Goal: Task Accomplishment & Management: Manage account settings

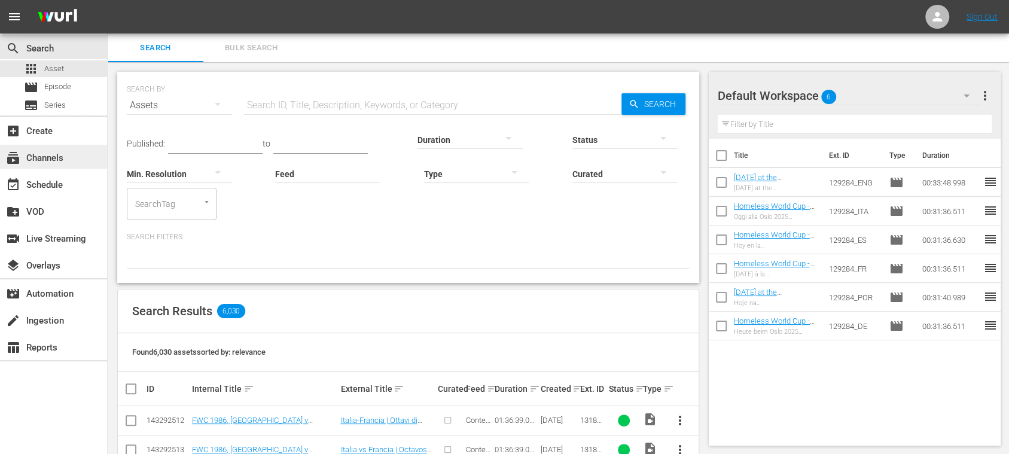
click at [51, 157] on div "subscriptions Channels" at bounding box center [33, 156] width 67 height 11
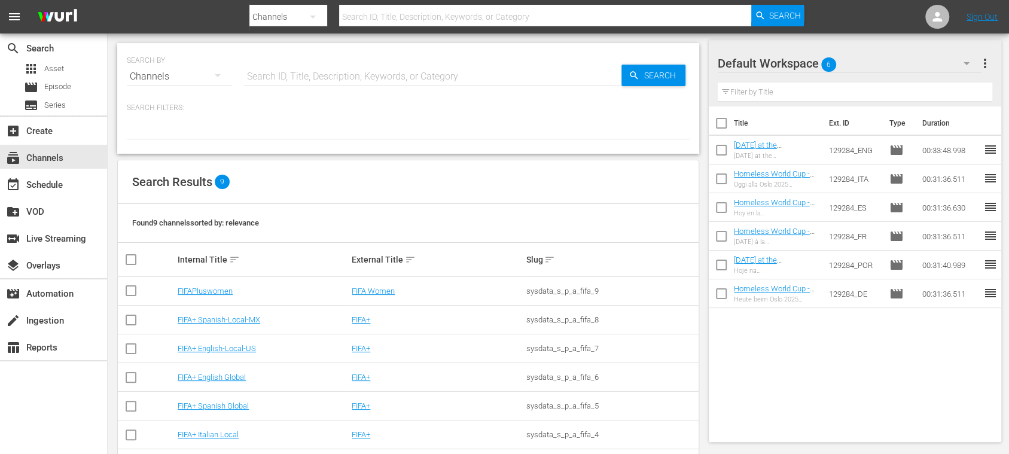
scroll to position [103, 0]
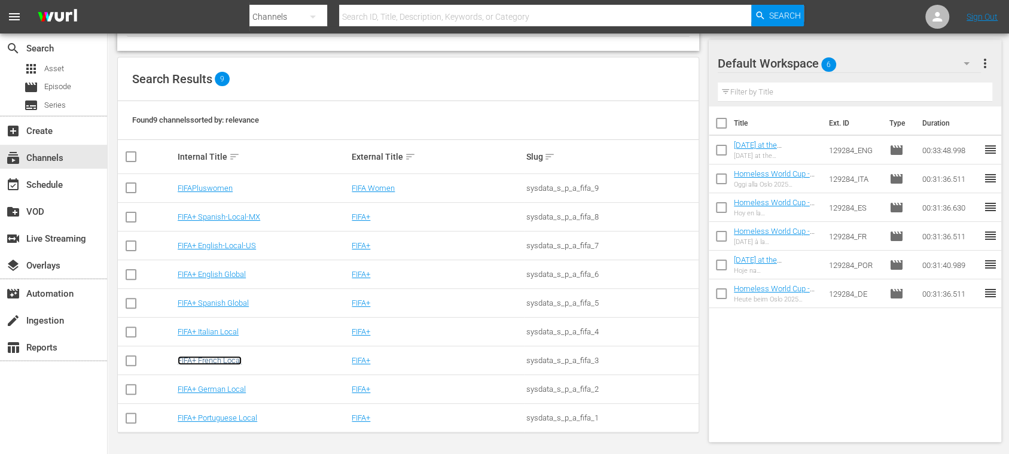
click at [229, 358] on link "FIFA+ French Local" at bounding box center [210, 360] width 64 height 9
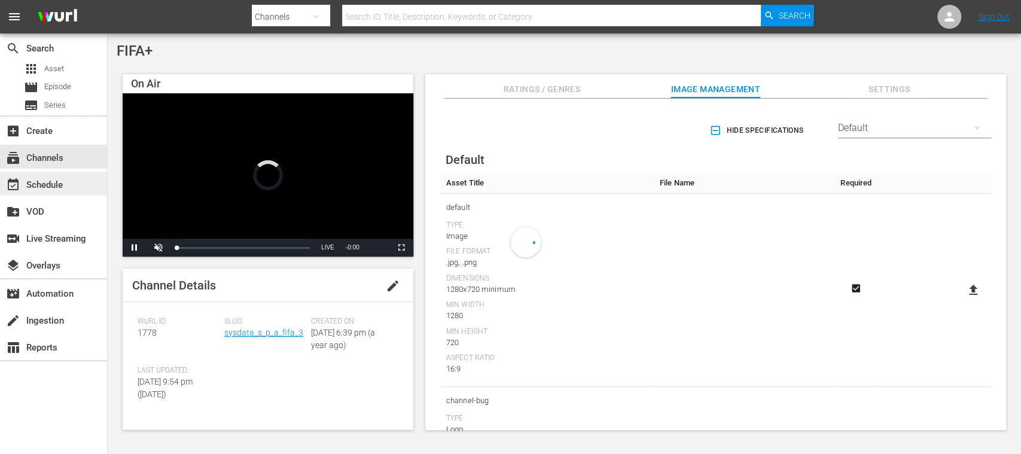
click at [53, 187] on div "event_available Schedule" at bounding box center [33, 183] width 67 height 11
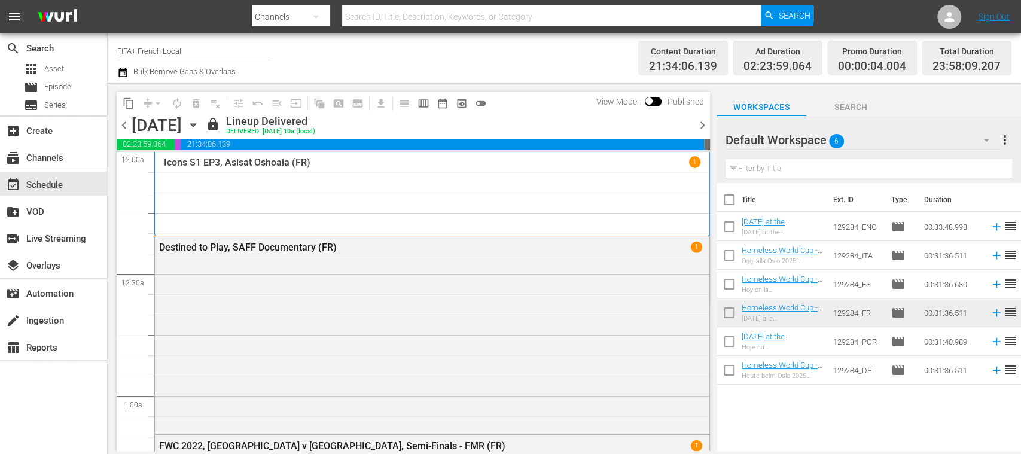
click at [701, 120] on span "chevron_right" at bounding box center [702, 125] width 15 height 15
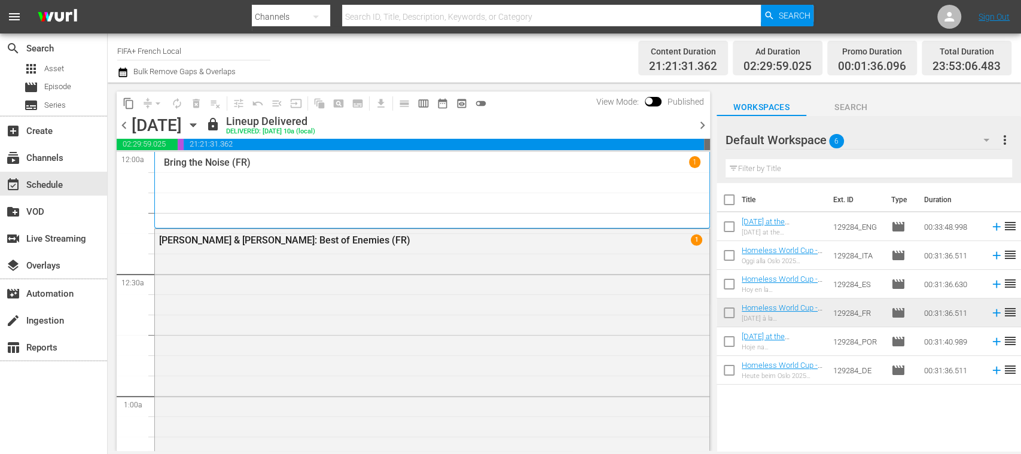
click at [701, 120] on span "chevron_right" at bounding box center [702, 125] width 15 height 15
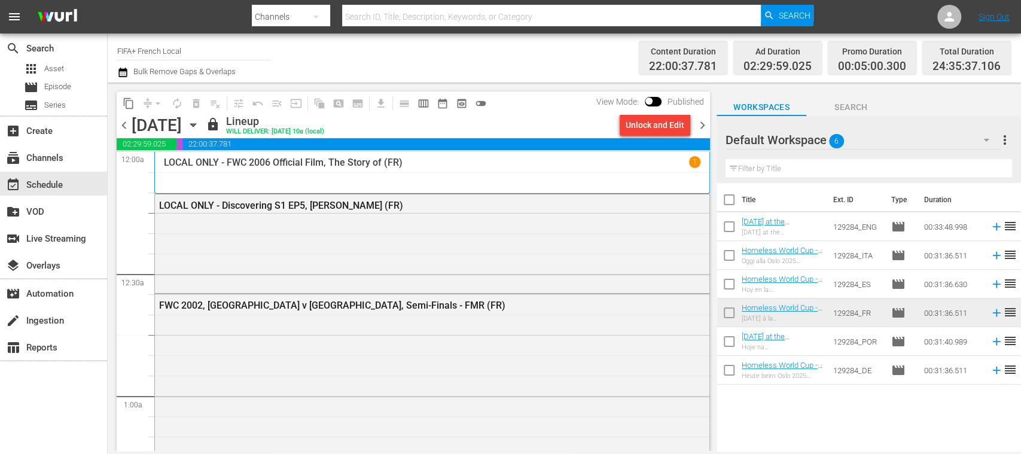
click at [703, 124] on span "chevron_right" at bounding box center [702, 125] width 15 height 15
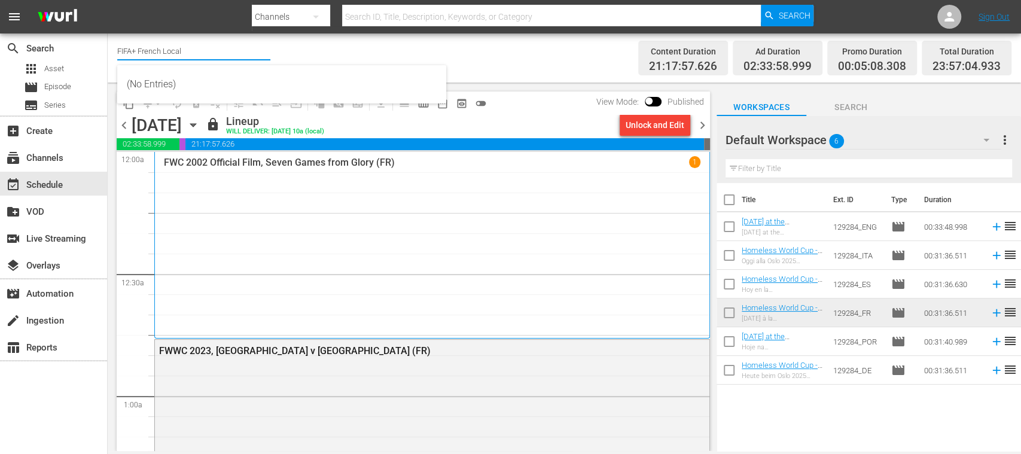
click at [177, 52] on input "FIFA+ French Local" at bounding box center [193, 50] width 153 height 29
drag, startPoint x: 187, startPoint y: 53, endPoint x: 135, endPoint y: 60, distance: 52.5
click at [135, 60] on div "Channel Title FIFA+ French Local" at bounding box center [193, 50] width 153 height 29
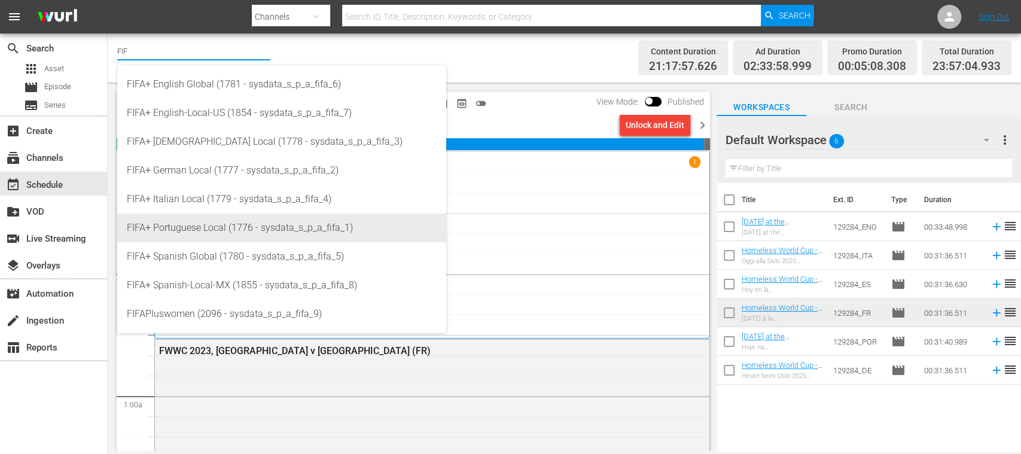
click at [202, 231] on div "FIFA+ Portuguese Local (1776 - sysdata_s_p_a_fifa_1)" at bounding box center [282, 228] width 310 height 29
type input "FIFA+ Portuguese Local (1776 - sysdata_s_p_a_fifa_1)"
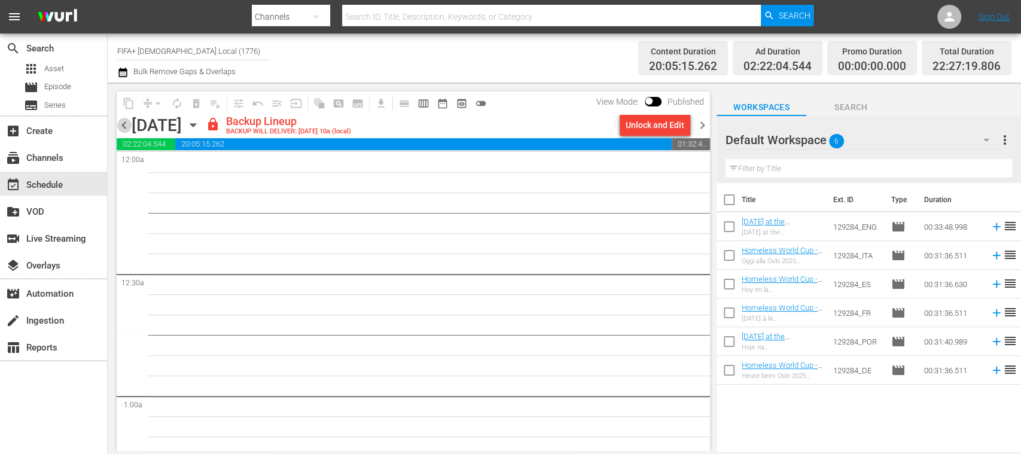
click at [122, 128] on span "chevron_left" at bounding box center [124, 125] width 15 height 15
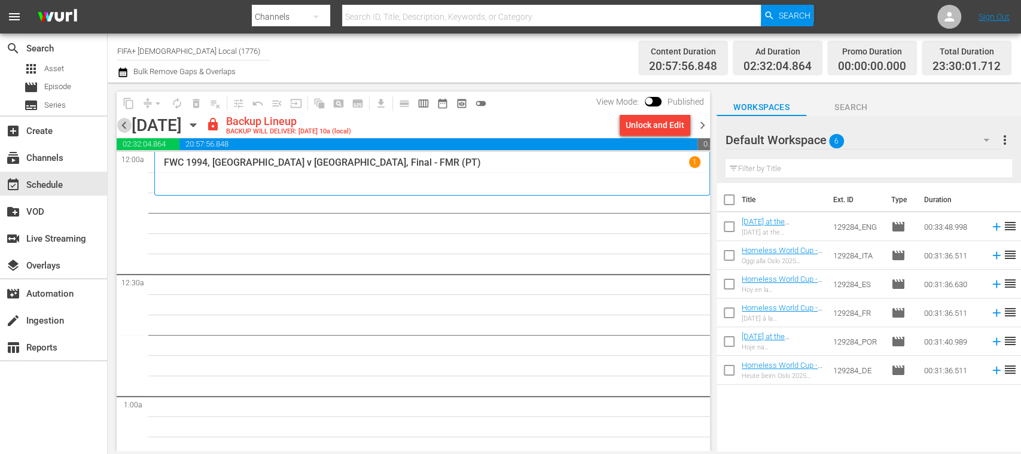
click at [122, 128] on span "chevron_left" at bounding box center [124, 125] width 15 height 15
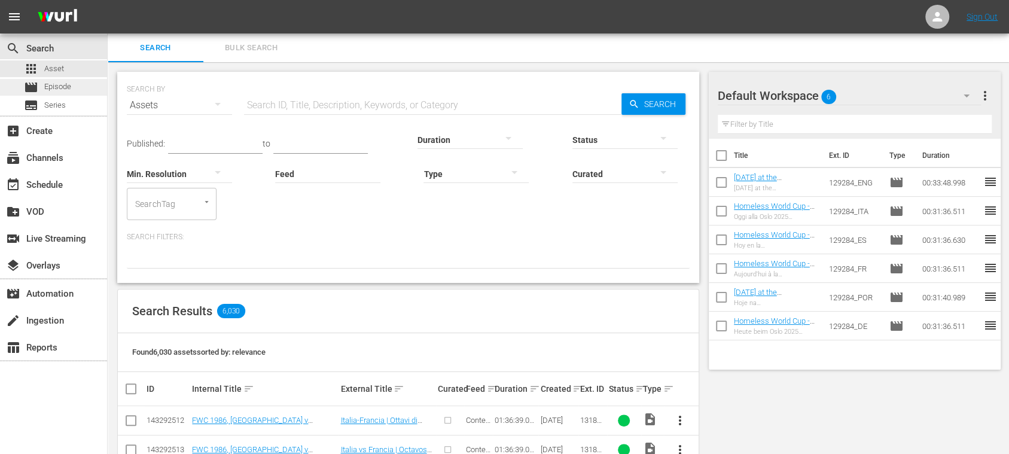
click at [72, 86] on div "movie Episode" at bounding box center [53, 87] width 107 height 17
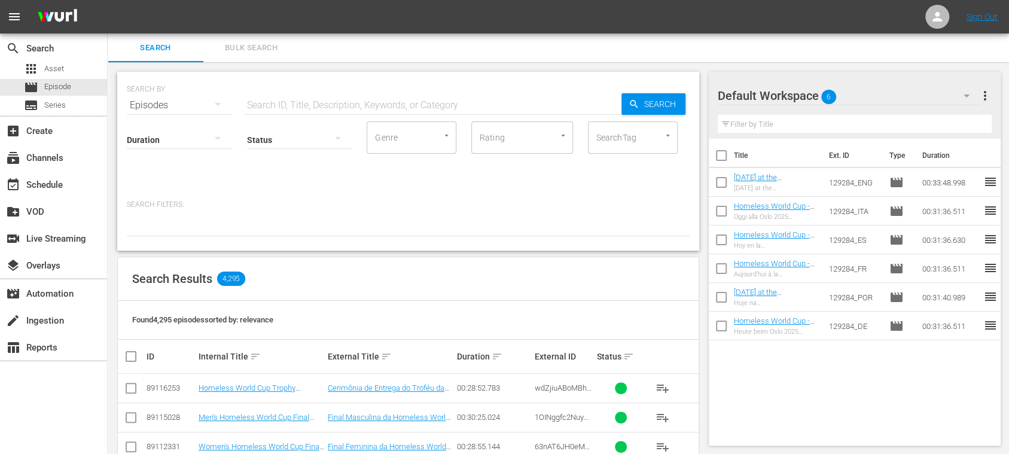
scroll to position [212, 0]
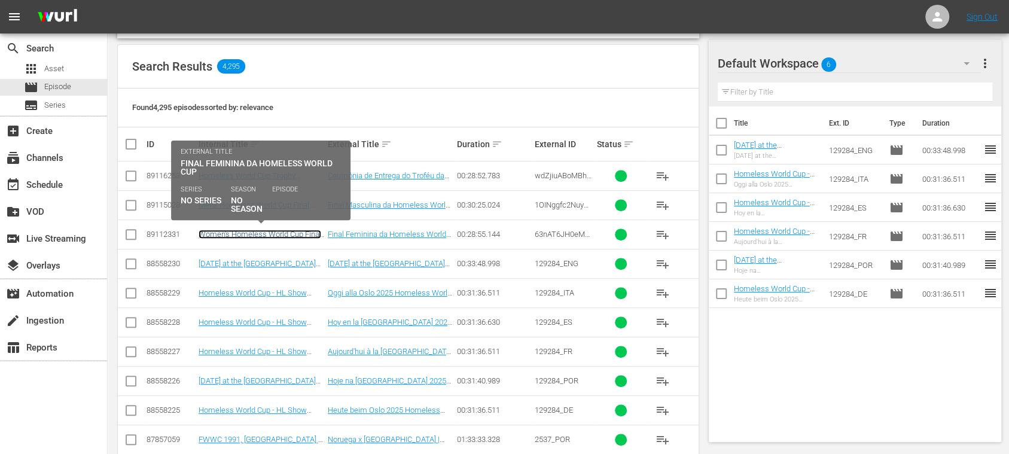
click at [292, 235] on link "Women's Homeless World Cup Final (PT)" at bounding box center [260, 239] width 123 height 18
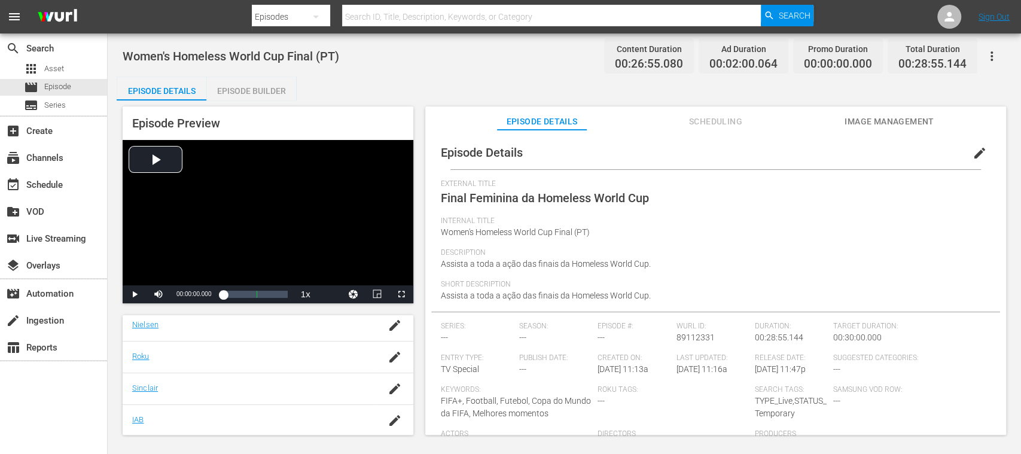
scroll to position [308, 0]
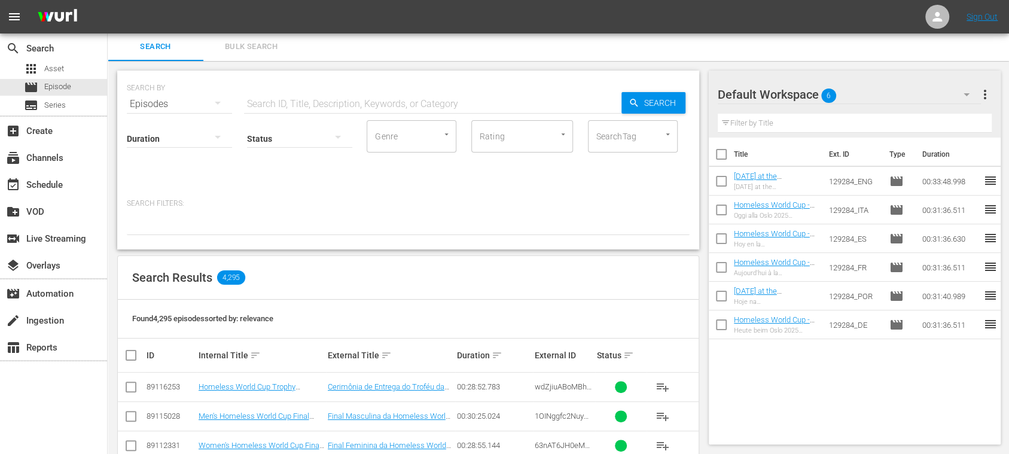
scroll to position [214, 0]
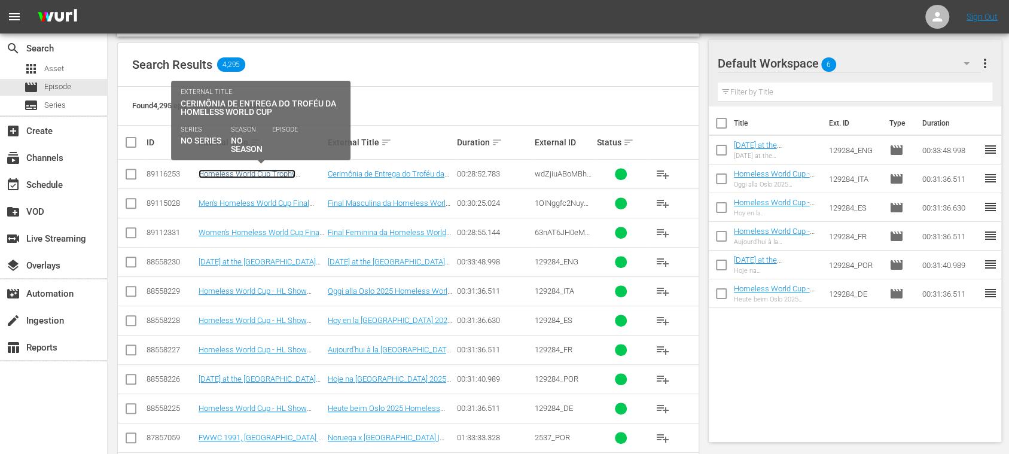
click at [271, 175] on link "Homeless World Cup Trophy Ceremony (PT)" at bounding box center [247, 178] width 97 height 18
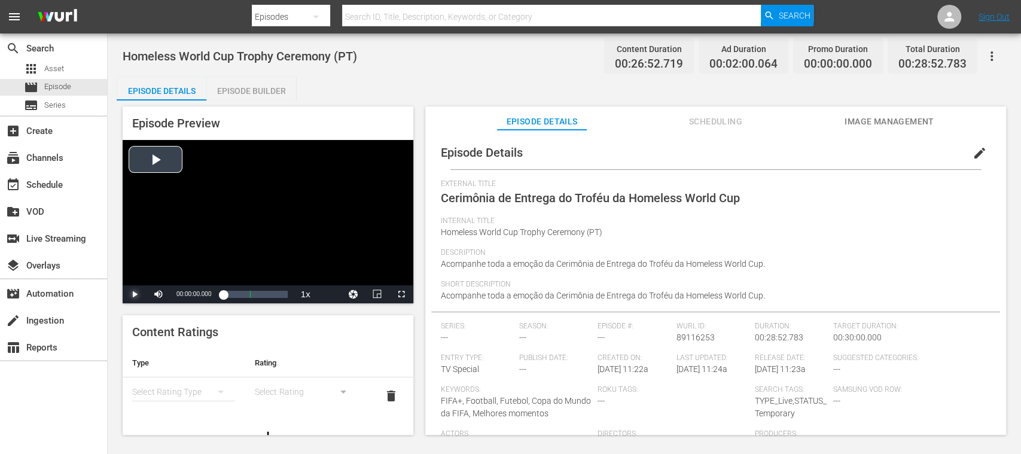
click at [135, 294] on span "Video Player" at bounding box center [135, 294] width 0 height 0
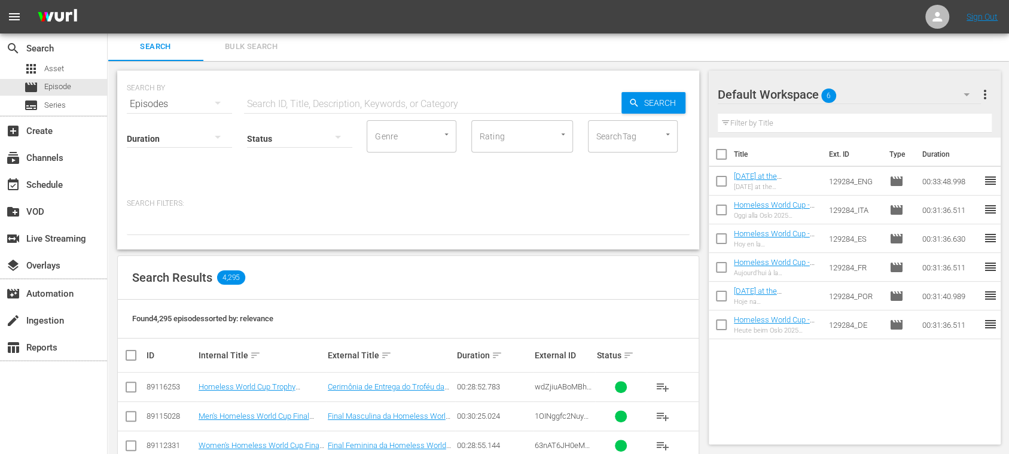
scroll to position [214, 0]
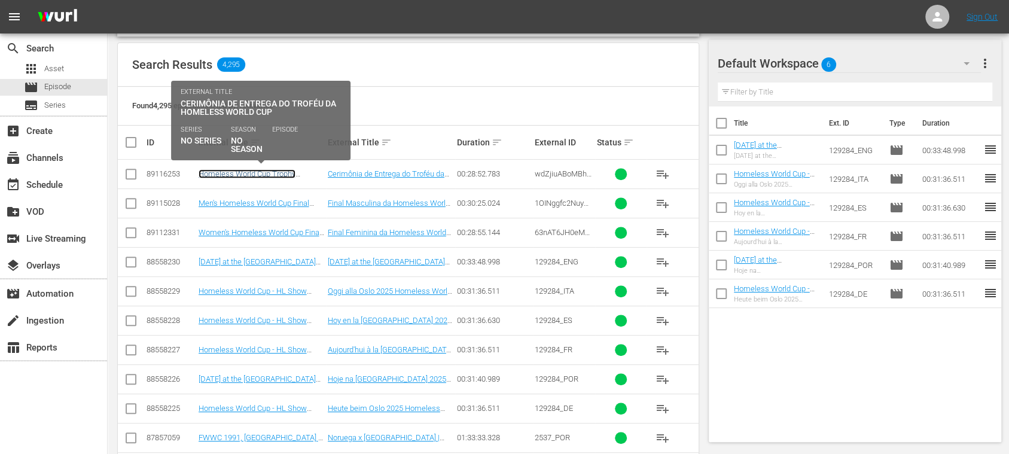
click at [284, 171] on link "Homeless World Cup Trophy Ceremony (PT)" at bounding box center [247, 178] width 97 height 18
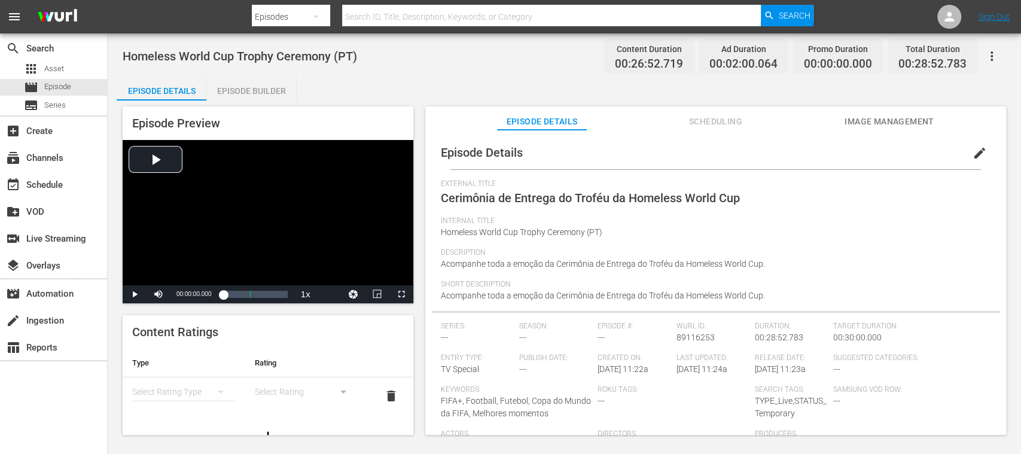
click at [840, 118] on span "Image Management" at bounding box center [890, 121] width 90 height 15
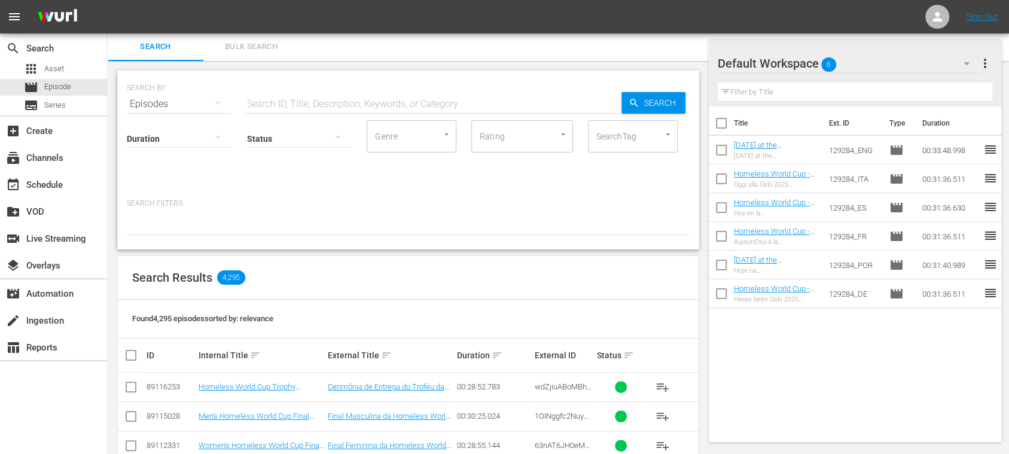
scroll to position [214, 0]
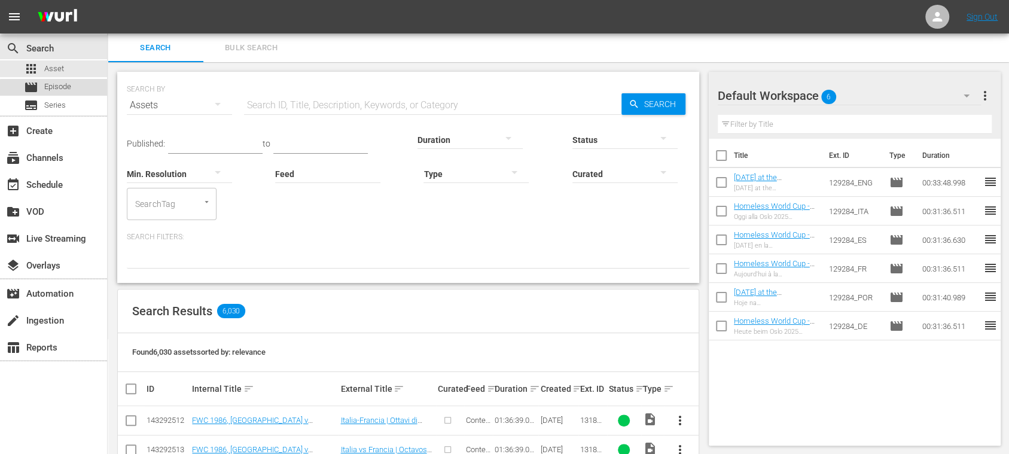
click at [78, 90] on div "movie Episode" at bounding box center [53, 87] width 107 height 17
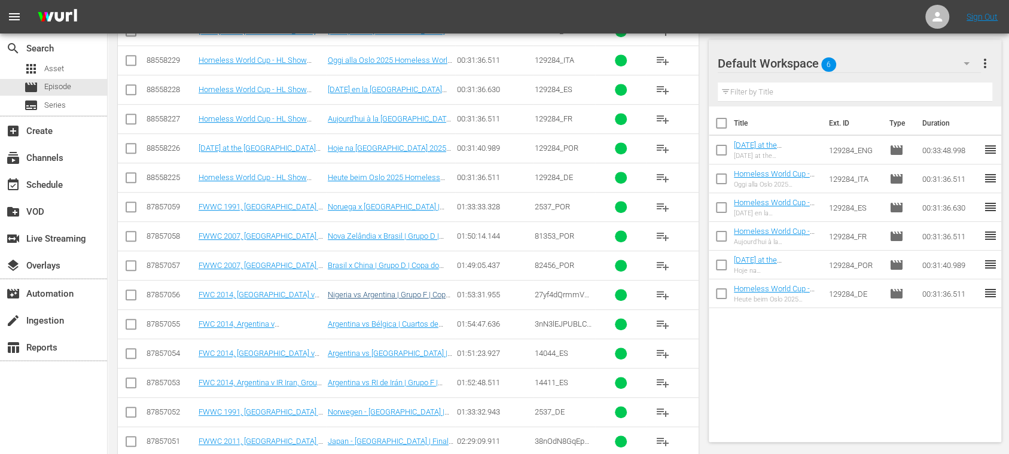
scroll to position [425, 0]
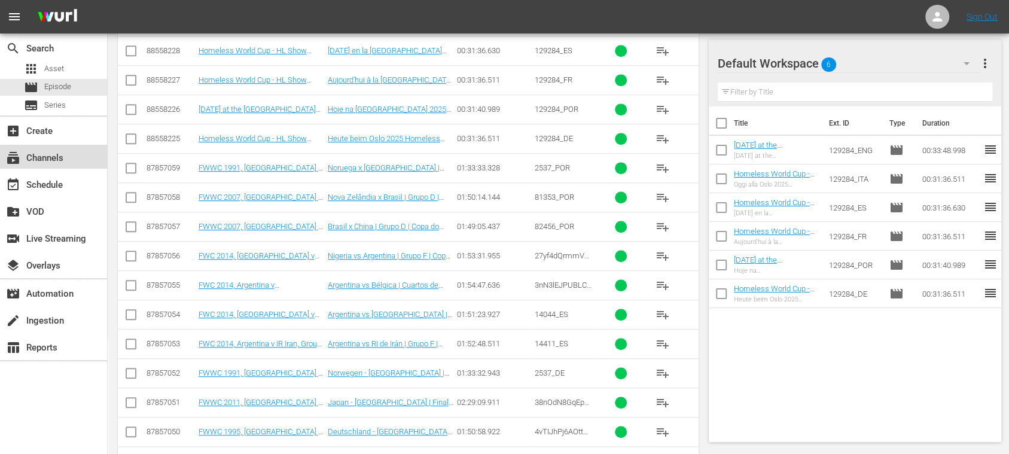
click at [65, 153] on div "subscriptions Channels" at bounding box center [33, 156] width 67 height 11
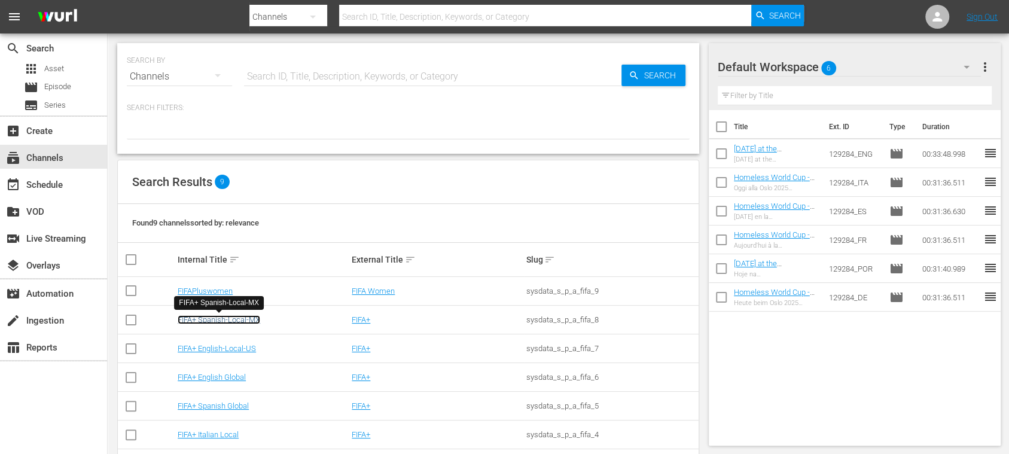
click at [258, 316] on link "FIFA+ Spanish-Local-MX" at bounding box center [219, 319] width 83 height 9
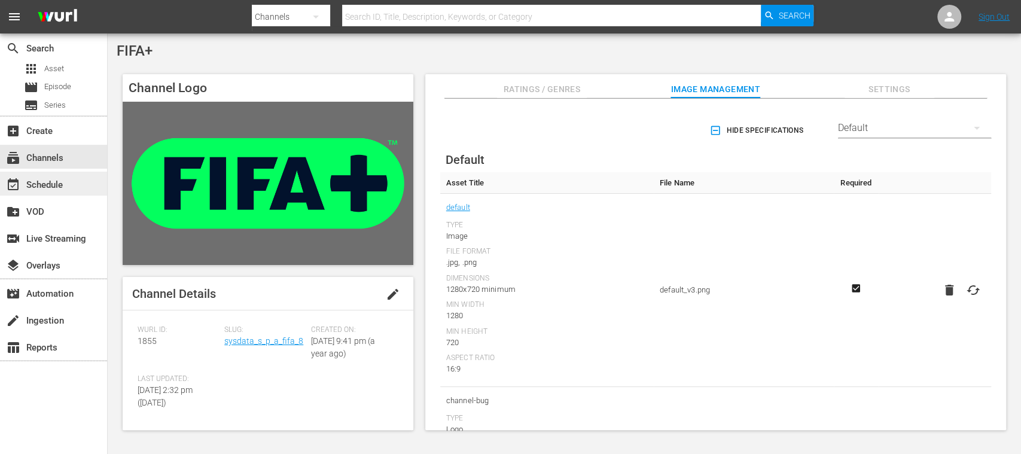
click at [63, 188] on div "event_available Schedule" at bounding box center [33, 183] width 67 height 11
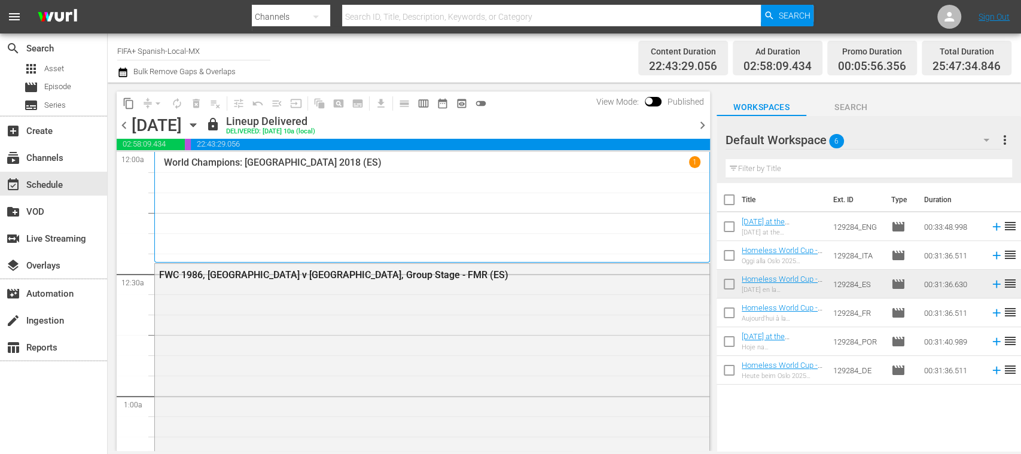
click at [702, 124] on span "chevron_right" at bounding box center [702, 125] width 15 height 15
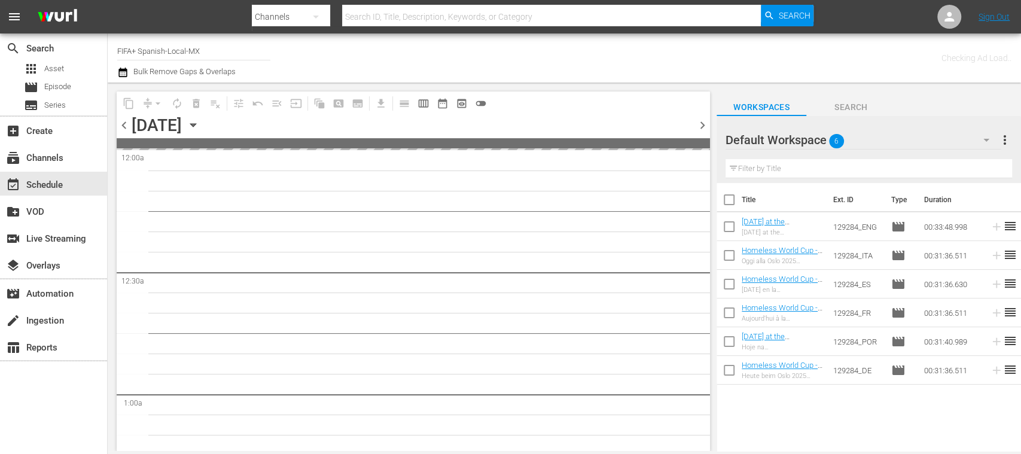
click at [702, 124] on span "chevron_right" at bounding box center [702, 125] width 15 height 15
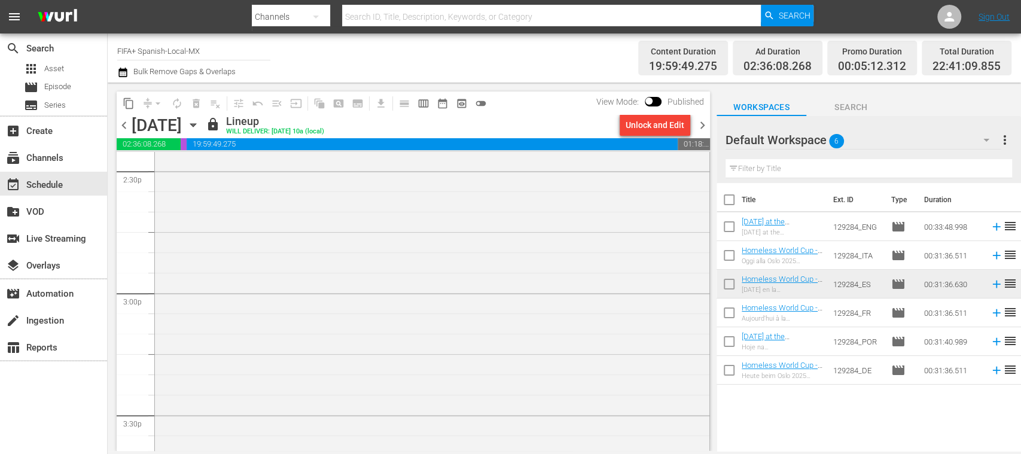
scroll to position [3654, 0]
